Goal: Find specific page/section: Find specific page/section

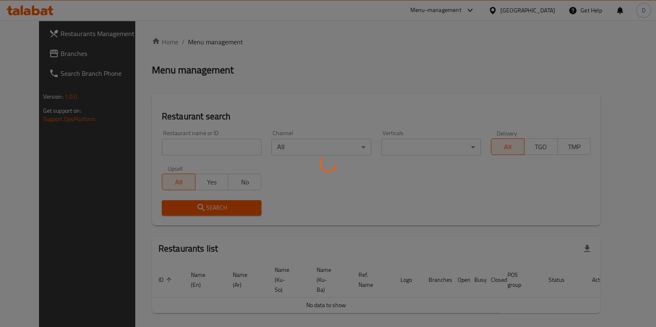
click at [207, 163] on div at bounding box center [328, 163] width 656 height 327
click at [207, 149] on div at bounding box center [328, 163] width 656 height 327
click at [207, 148] on div at bounding box center [328, 163] width 656 height 327
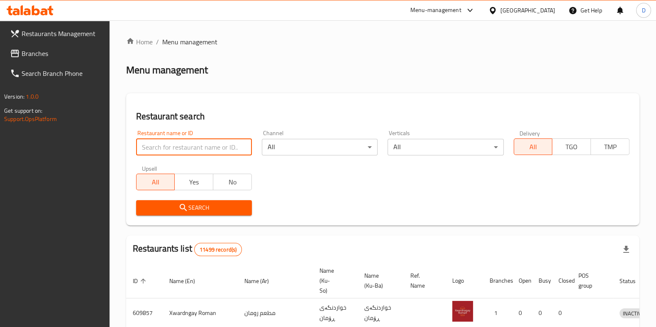
click at [207, 150] on input "search" at bounding box center [194, 147] width 116 height 17
type input "roj pi"
click button "Search" at bounding box center [194, 207] width 116 height 15
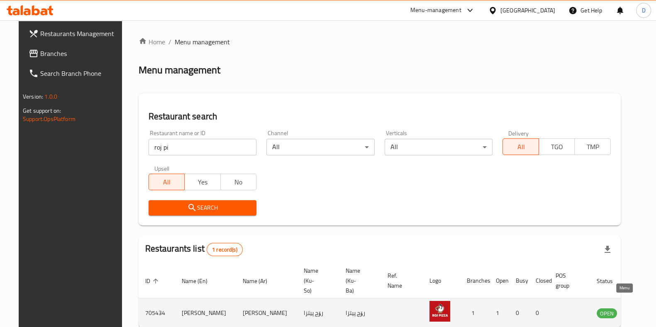
click at [640, 308] on icon "enhanced table" at bounding box center [645, 313] width 10 height 10
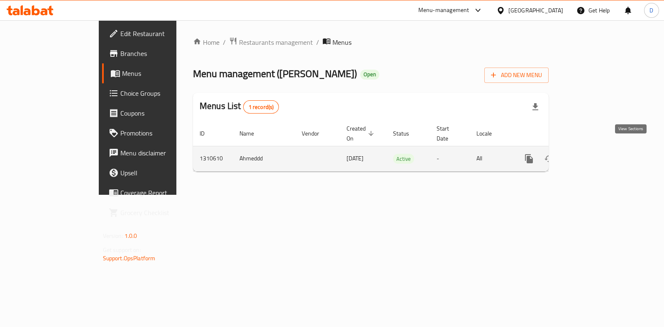
click at [593, 155] on icon "enhanced table" at bounding box center [588, 158] width 7 height 7
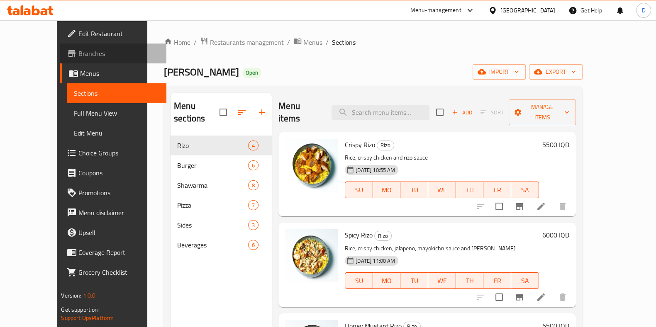
click at [60, 47] on link "Branches" at bounding box center [113, 54] width 106 height 20
